Goal: Register for event/course

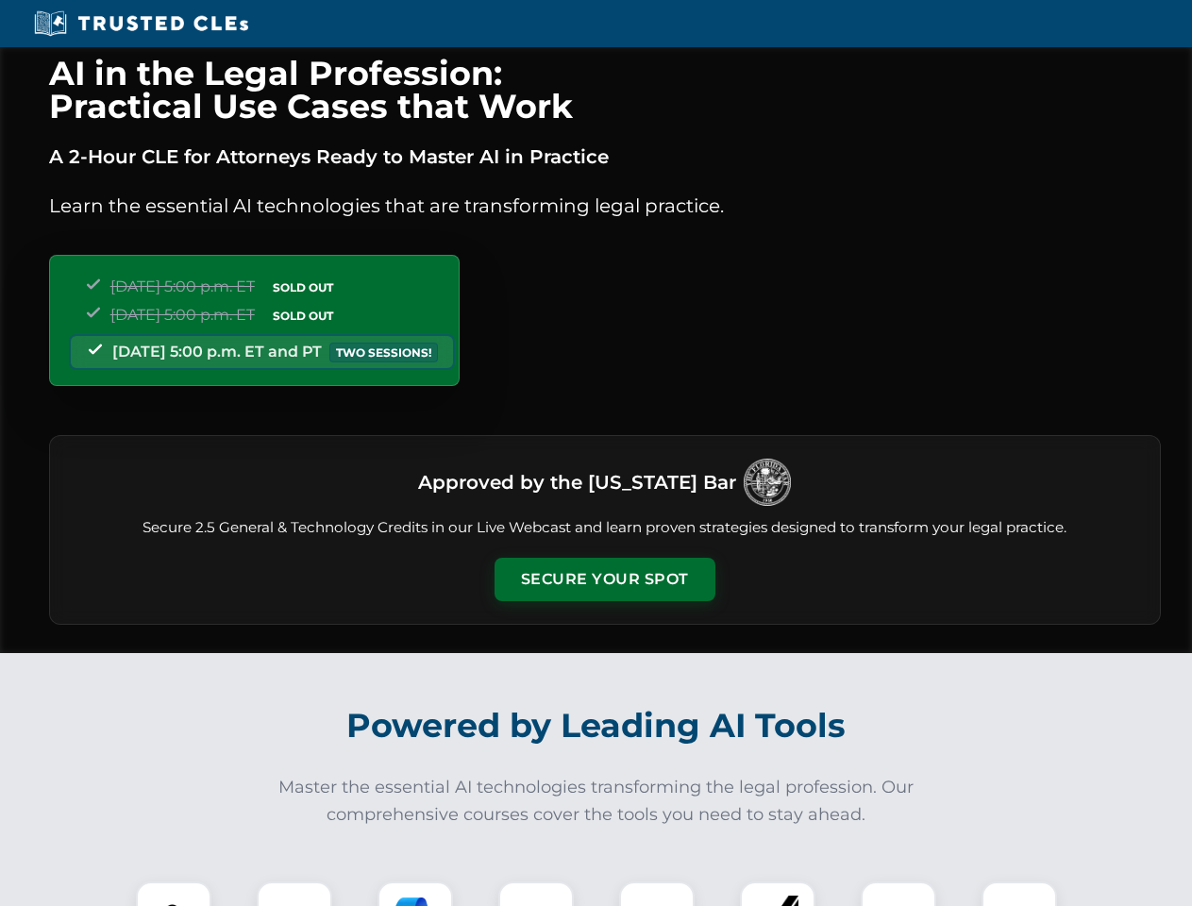
click at [604, 579] on button "Secure Your Spot" at bounding box center [604, 579] width 221 height 43
click at [174, 894] on img at bounding box center [173, 919] width 55 height 55
